Goal: Navigation & Orientation: Find specific page/section

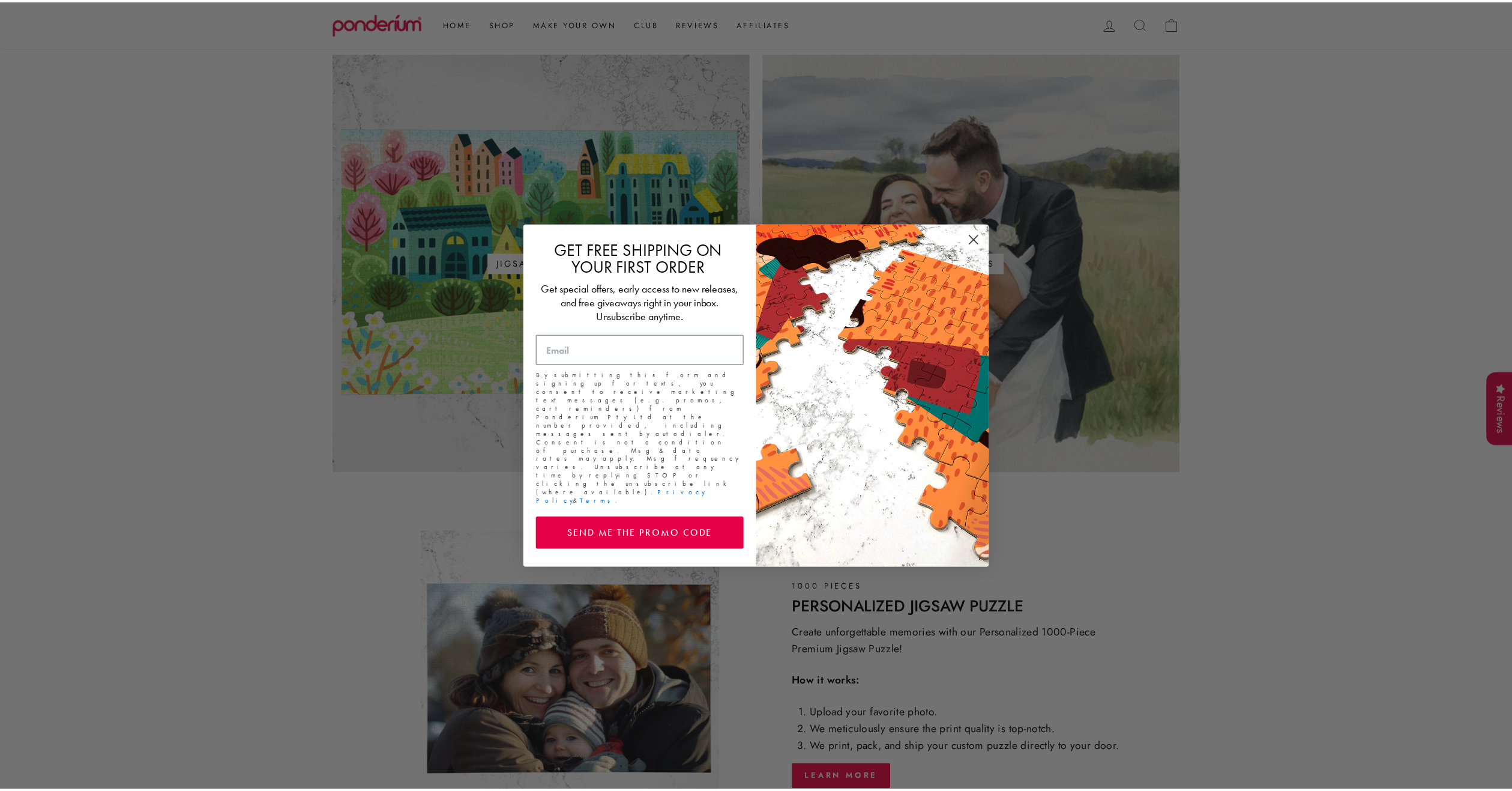
scroll to position [721, 0]
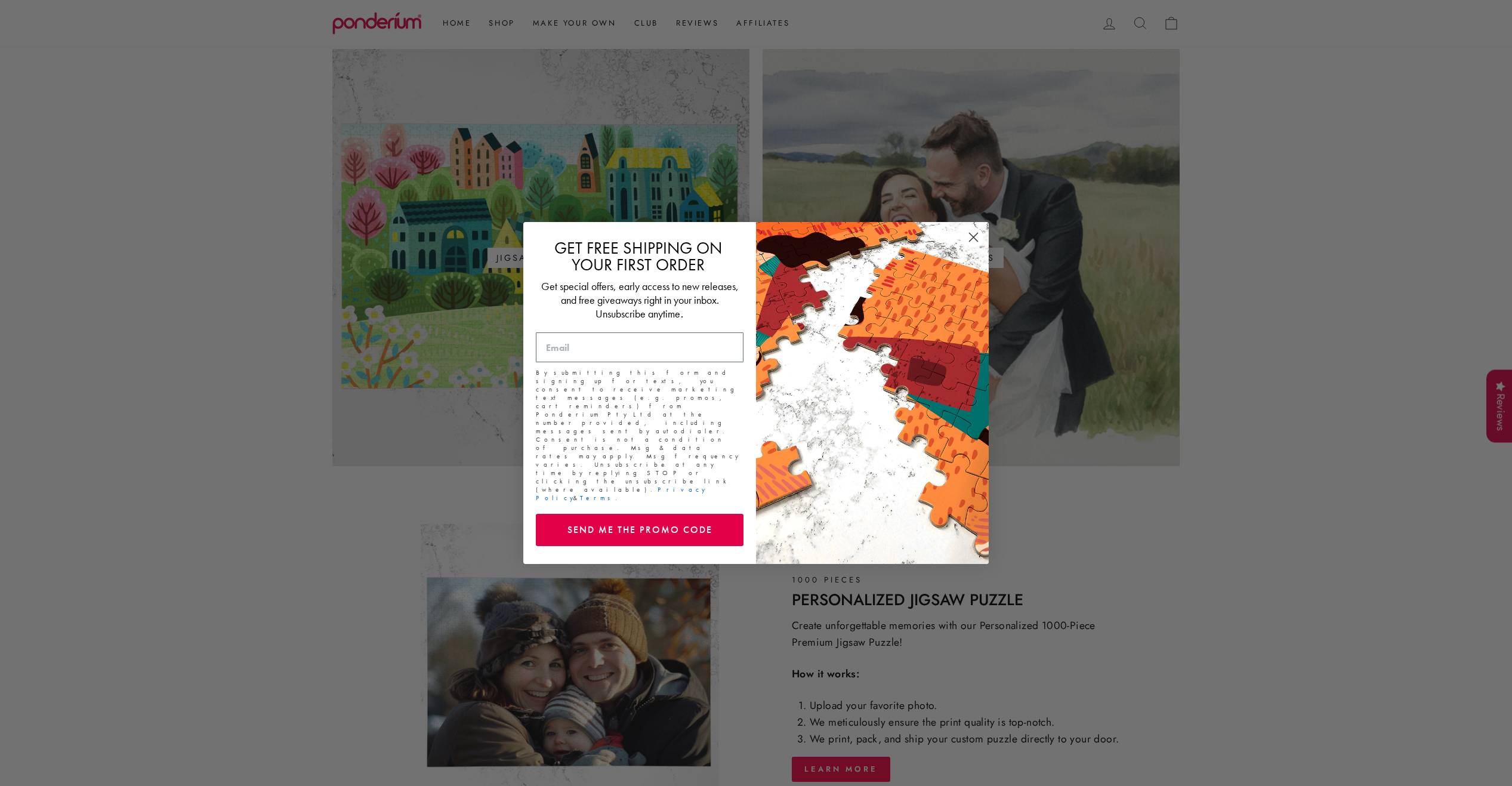
click at [973, 243] on circle "Close dialog" at bounding box center [973, 237] width 20 height 20
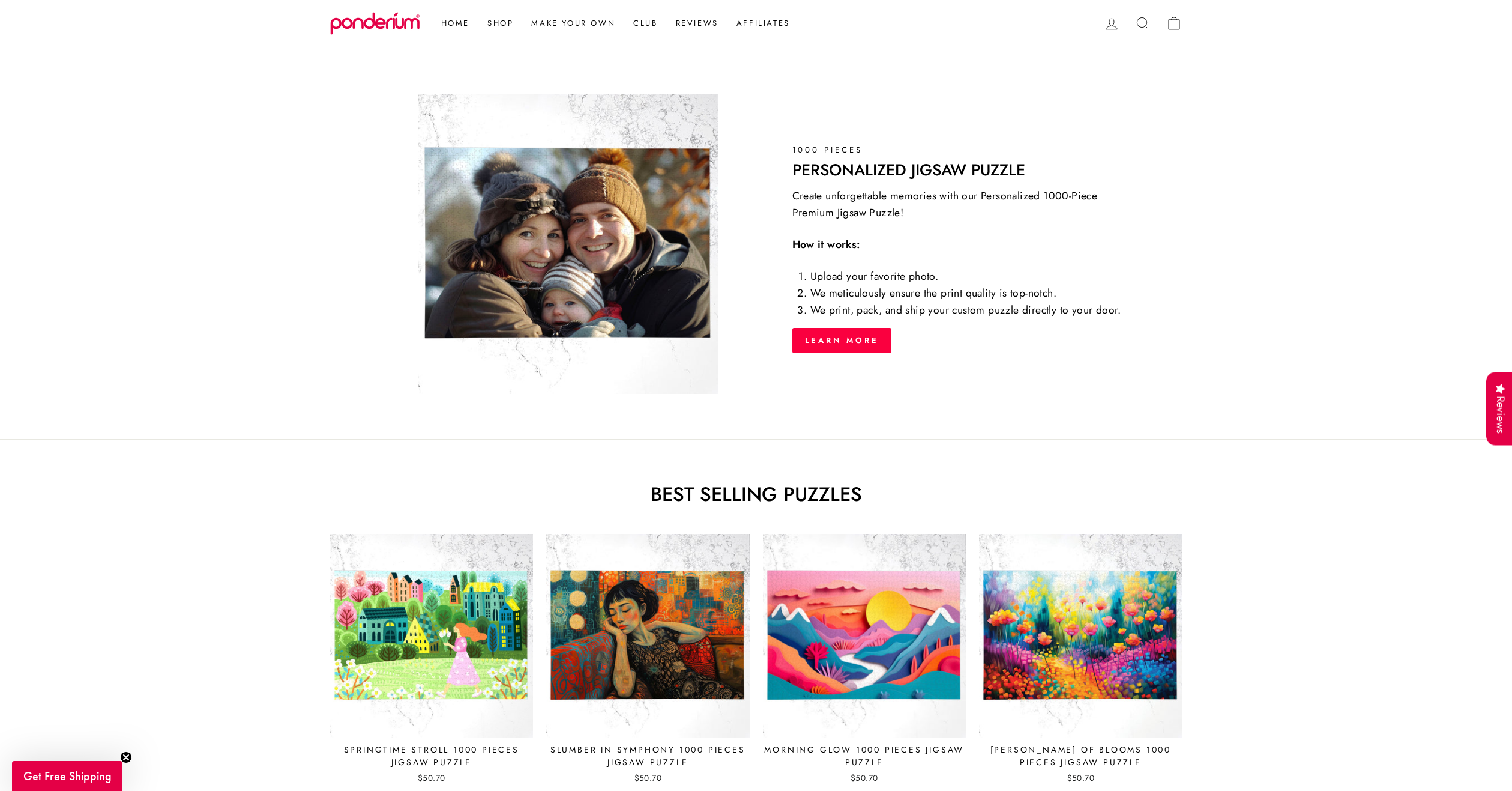
scroll to position [1141, 0]
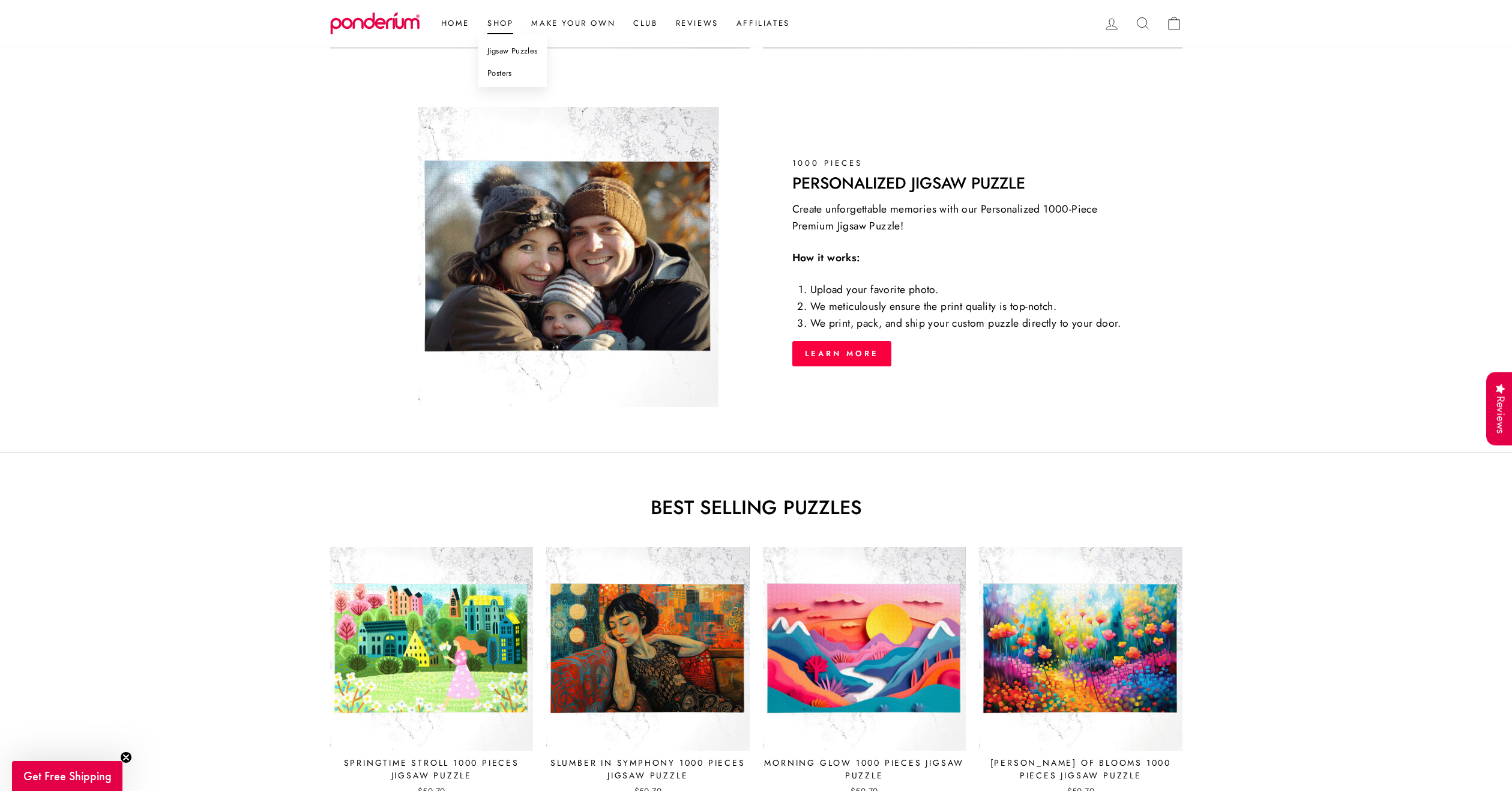
click at [506, 50] on link "Jigsaw Puzzles" at bounding box center [513, 51] width 69 height 22
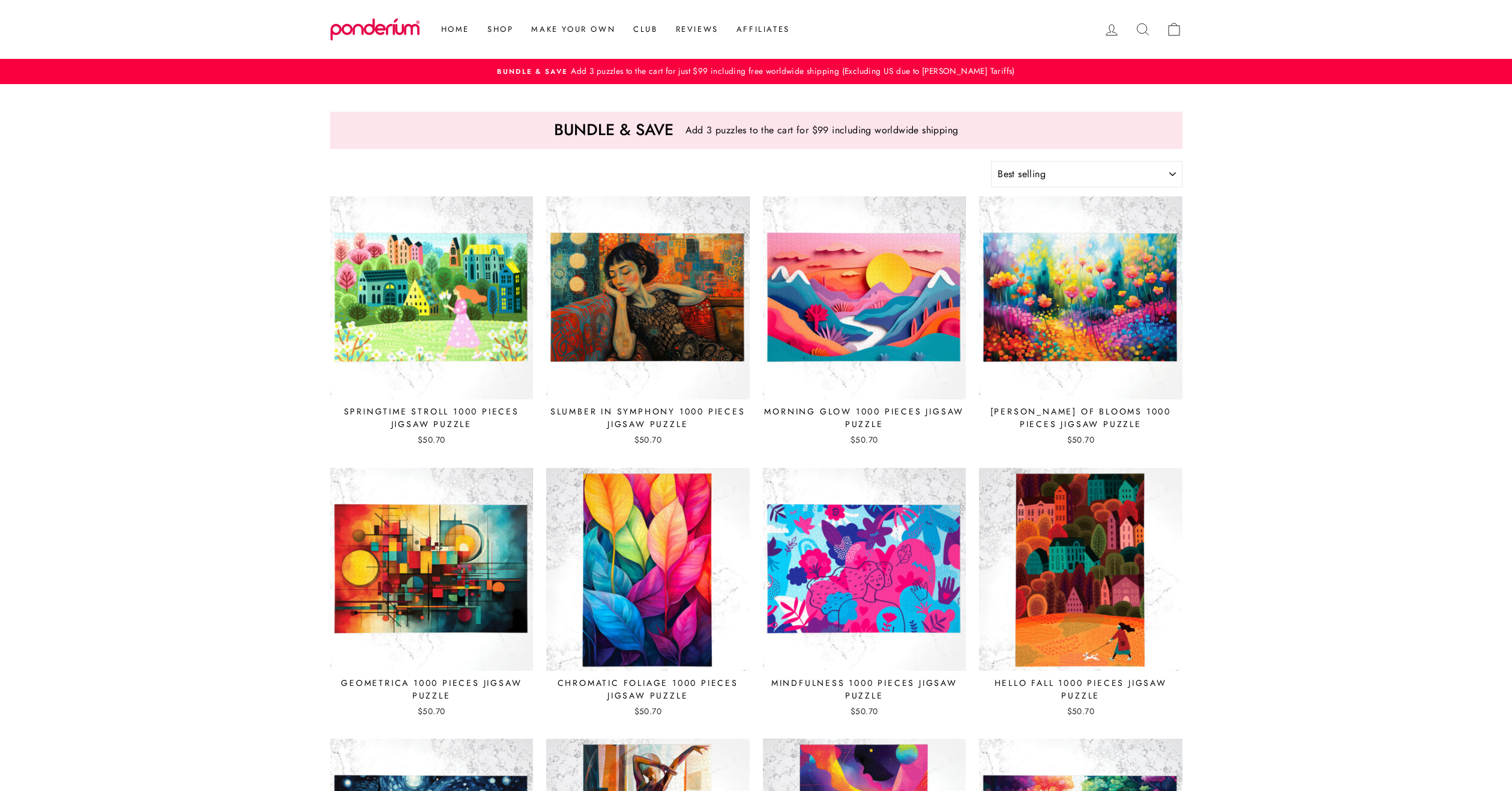
select select "best-selling"
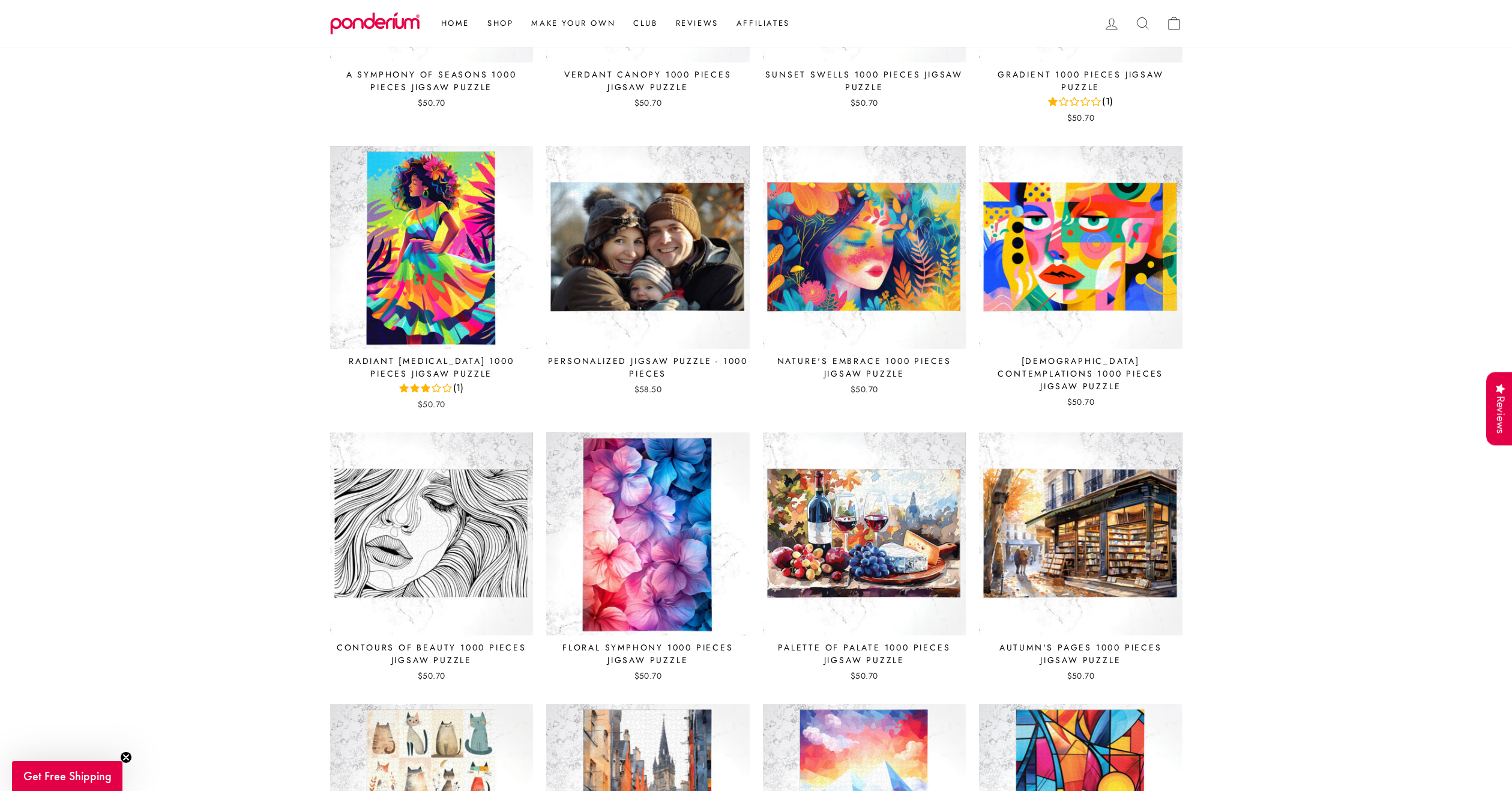
scroll to position [1081, 0]
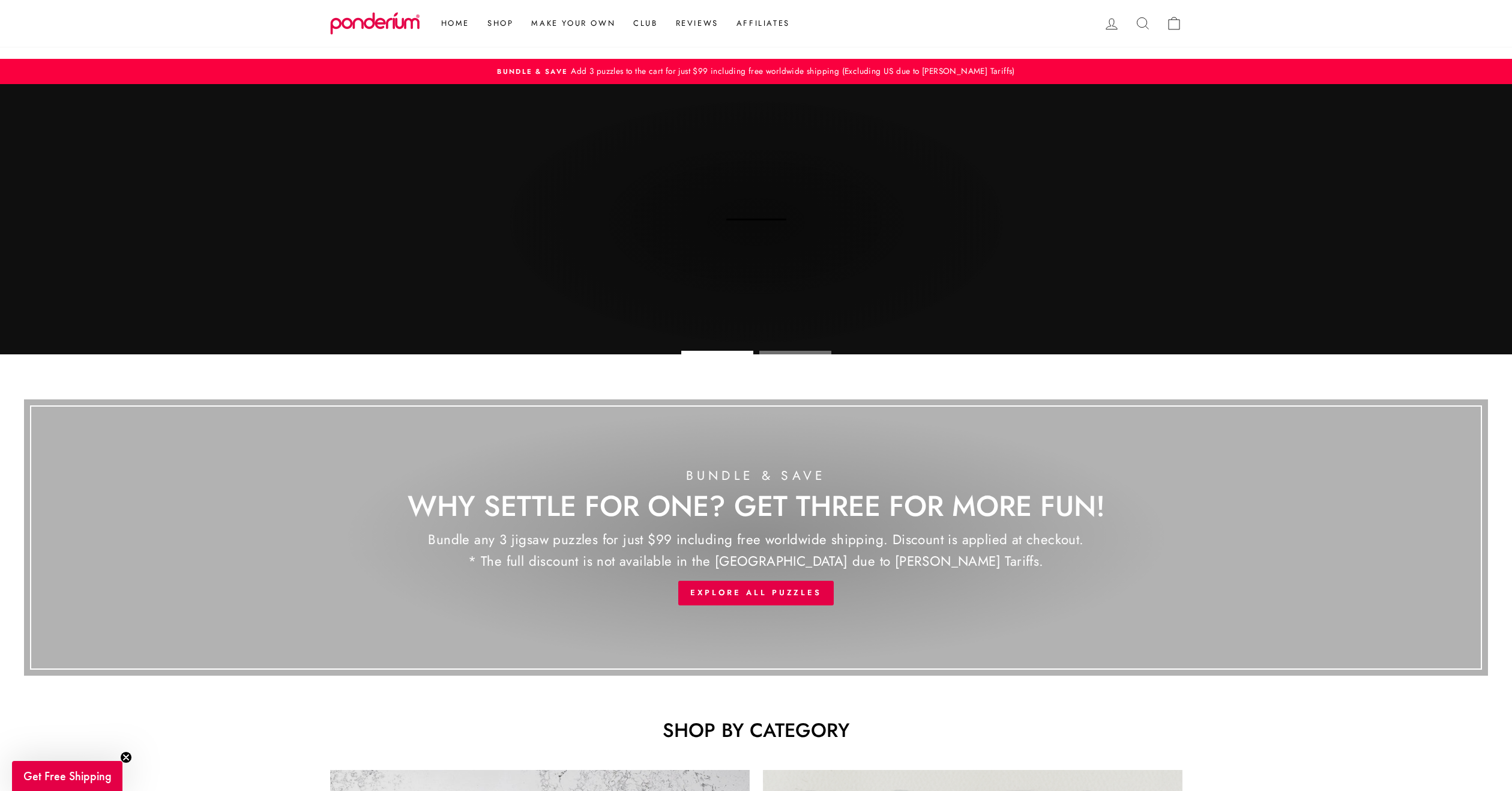
scroll to position [1141, 0]
